Goal: Use online tool/utility: Use online tool/utility

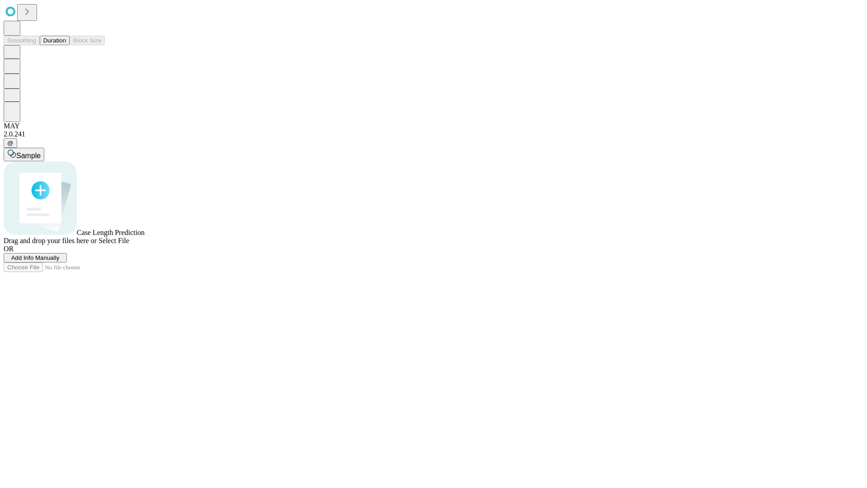
click at [66, 45] on button "Duration" at bounding box center [55, 40] width 30 height 9
click at [60, 261] on span "Add Info Manually" at bounding box center [35, 257] width 48 height 7
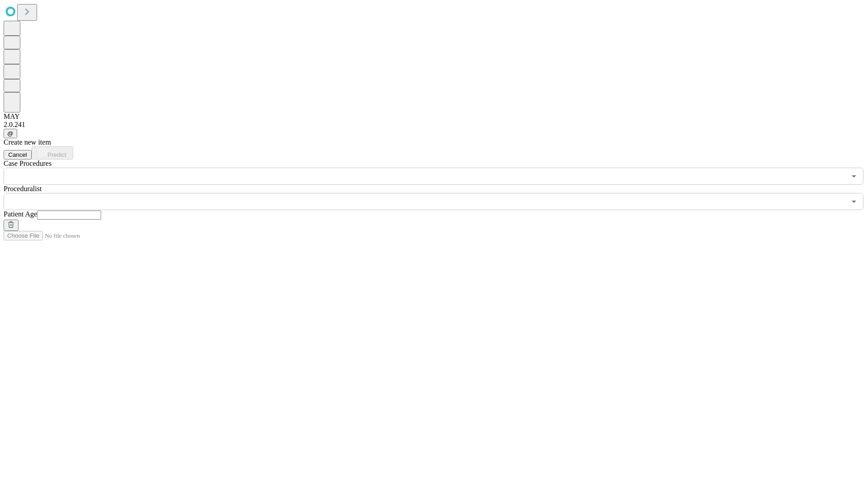
click at [101, 210] on input "text" at bounding box center [69, 214] width 64 height 9
type input "**"
click at [440, 193] on input "text" at bounding box center [425, 201] width 842 height 17
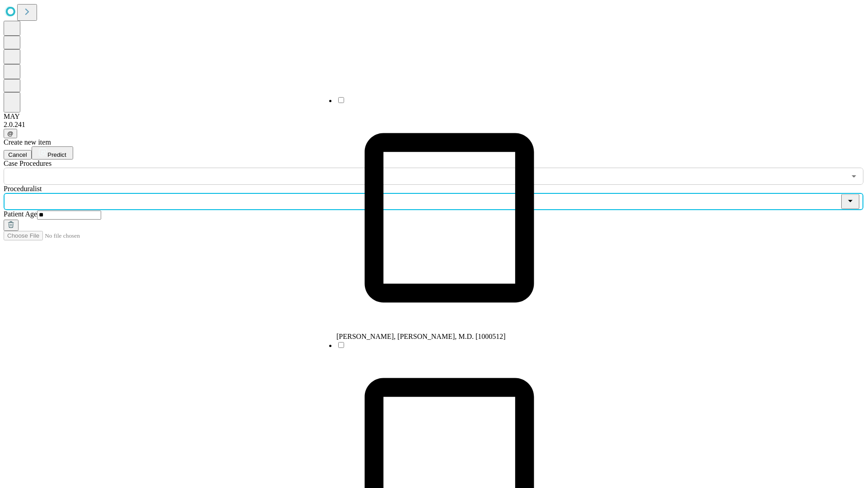
click at [440, 103] on li "[PERSON_NAME], [PERSON_NAME], M.D. [1000512]" at bounding box center [449, 218] width 226 height 245
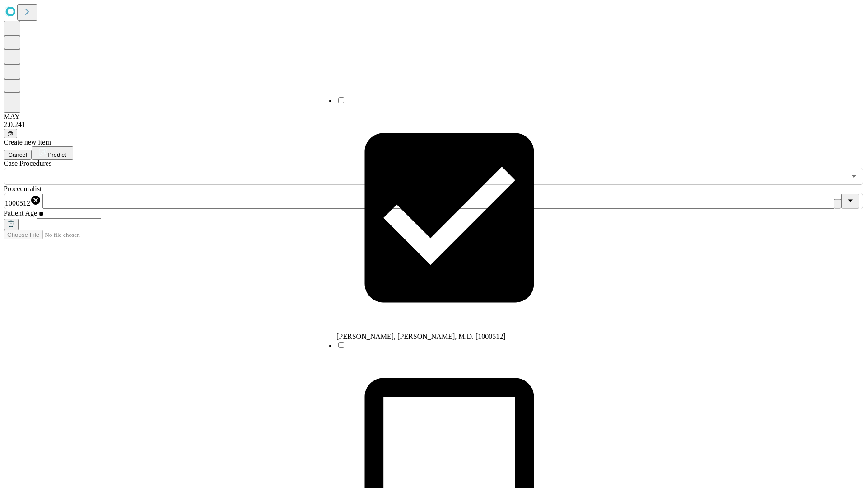
click at [190, 167] on input "text" at bounding box center [425, 175] width 842 height 17
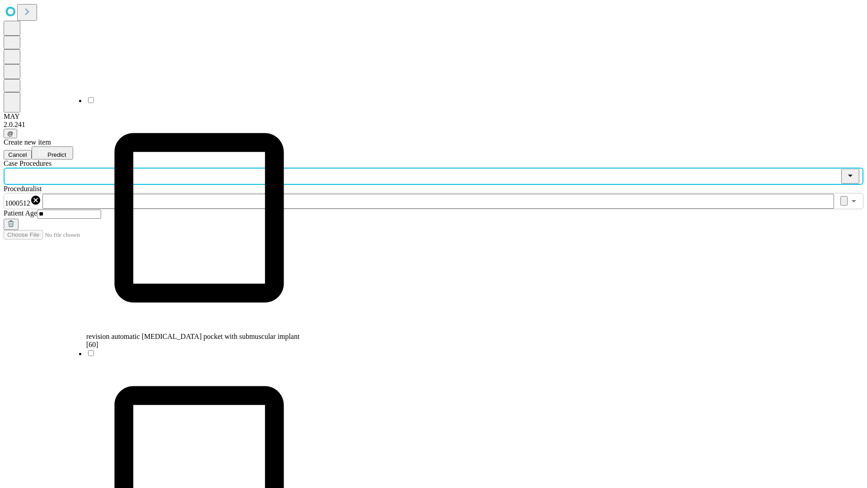
click at [190, 332] on span "revision automatic [MEDICAL_DATA] pocket with submuscular implant [60]" at bounding box center [192, 340] width 213 height 16
click at [66, 151] on span "Predict" at bounding box center [56, 154] width 19 height 7
